Goal: Task Accomplishment & Management: Use online tool/utility

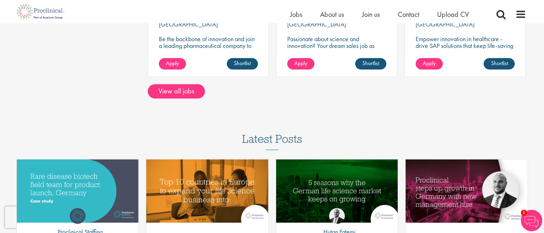
scroll to position [679, 0]
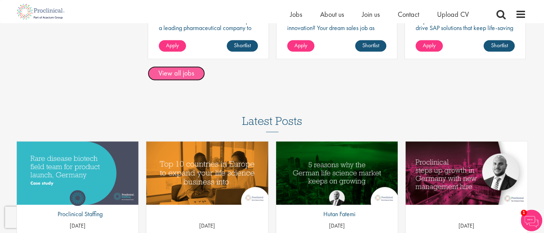
click at [174, 73] on link "View all jobs" at bounding box center [176, 73] width 57 height 14
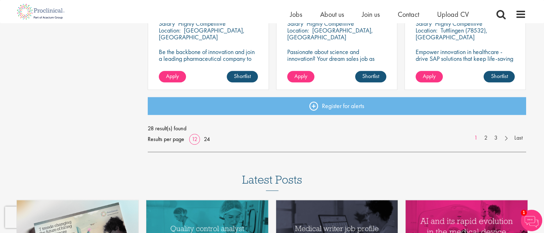
scroll to position [608, 0]
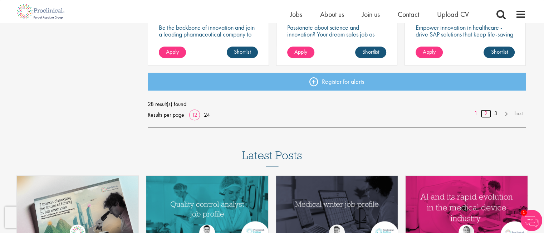
click at [484, 113] on link "2" at bounding box center [485, 113] width 10 height 8
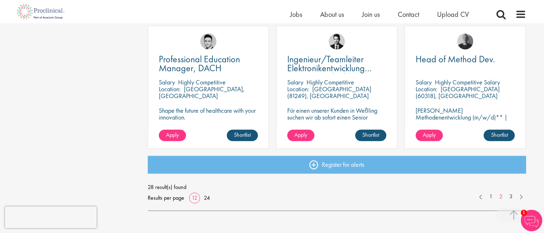
scroll to position [536, 0]
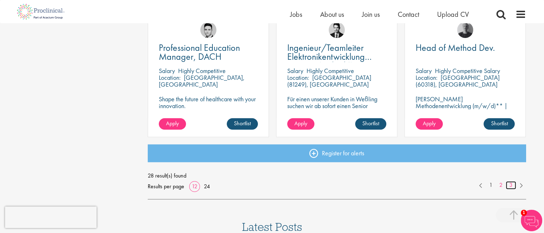
click at [510, 185] on link "3" at bounding box center [510, 185] width 10 height 8
